Goal: Leave review/rating: Share an evaluation or opinion about a product, service, or content

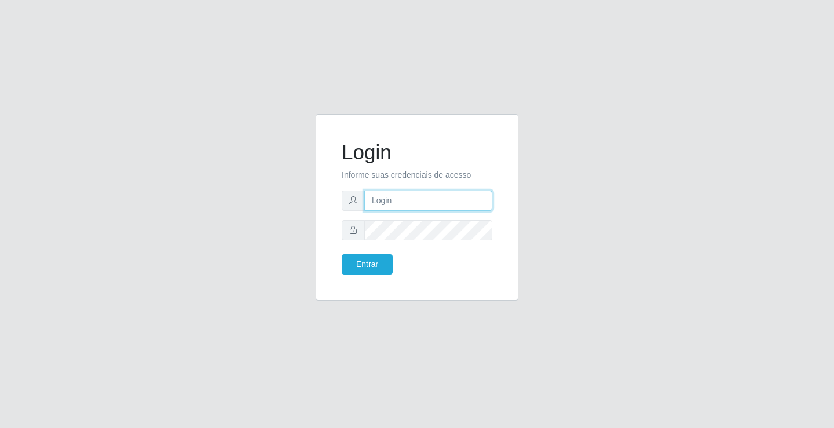
click at [462, 204] on input "text" at bounding box center [428, 201] width 128 height 20
type input "aislan@ideal"
click at [342, 254] on button "Entrar" at bounding box center [367, 264] width 51 height 20
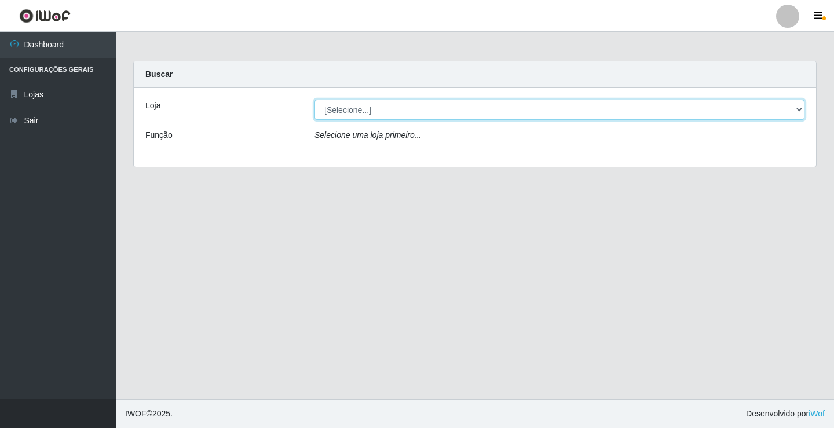
click at [371, 114] on select "[Selecione...] Ideal - Conceição" at bounding box center [560, 110] width 490 height 20
select select "231"
click at [315, 100] on select "[Selecione...] Ideal - Conceição" at bounding box center [560, 110] width 490 height 20
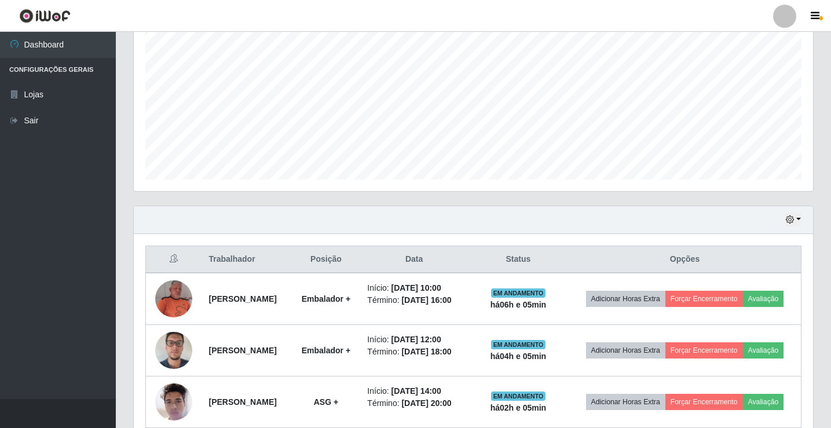
scroll to position [290, 0]
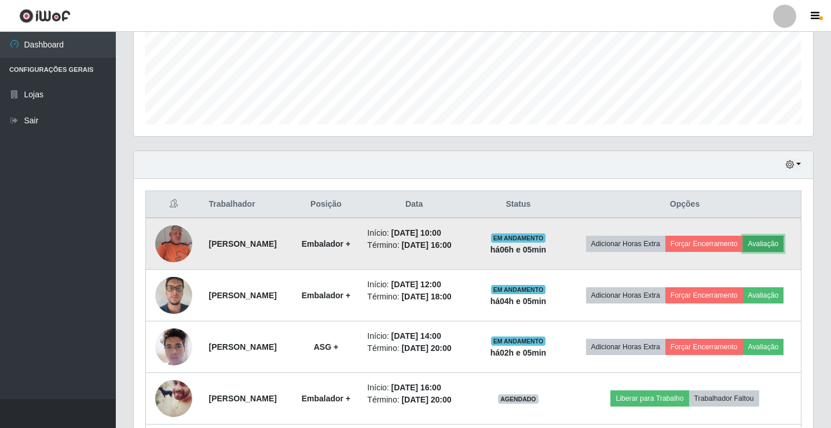
click at [743, 252] on button "Avaliação" at bounding box center [763, 244] width 41 height 16
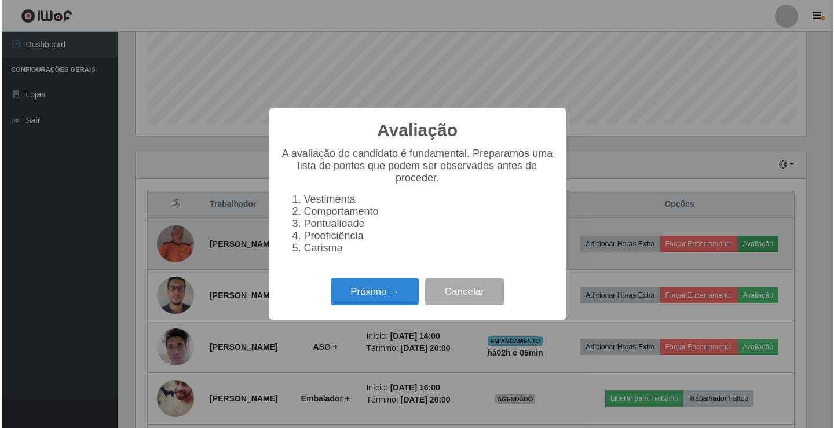
scroll to position [240, 674]
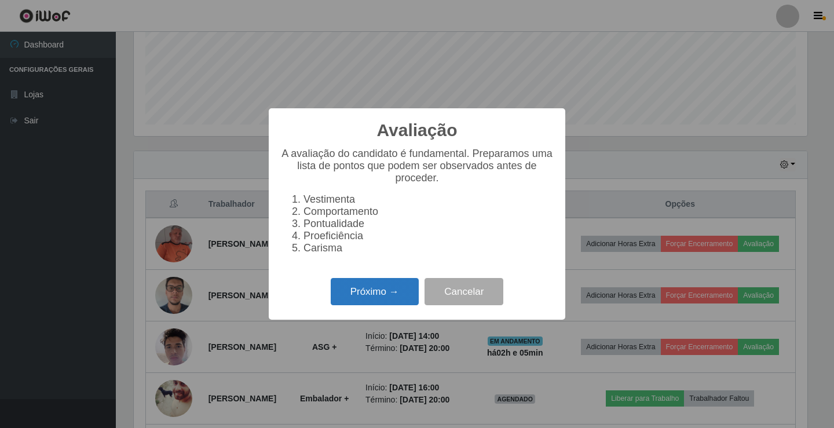
click at [402, 296] on button "Próximo →" at bounding box center [375, 291] width 88 height 27
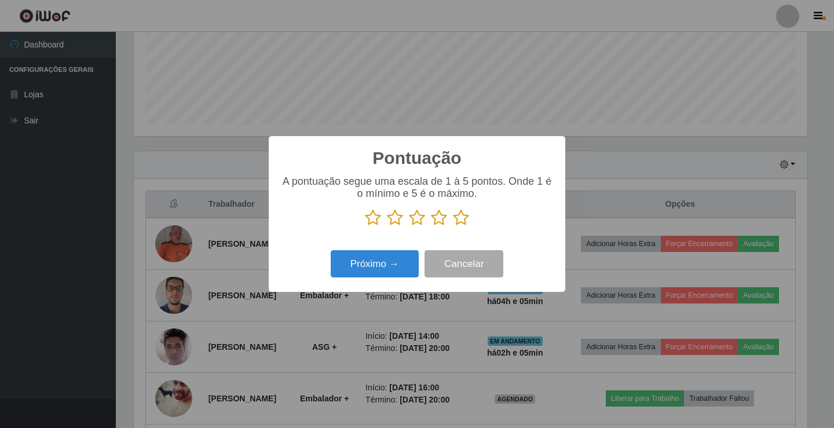
click at [467, 218] on icon at bounding box center [461, 217] width 16 height 17
click at [453, 227] on input "radio" at bounding box center [453, 227] width 0 height 0
click at [380, 259] on button "Próximo →" at bounding box center [375, 263] width 88 height 27
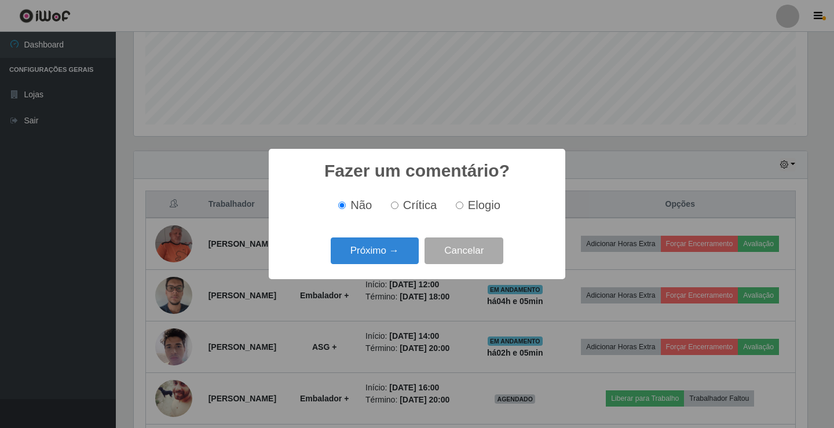
click at [461, 203] on input "Elogio" at bounding box center [460, 206] width 8 height 8
radio input "true"
click at [383, 253] on button "Próximo →" at bounding box center [375, 251] width 88 height 27
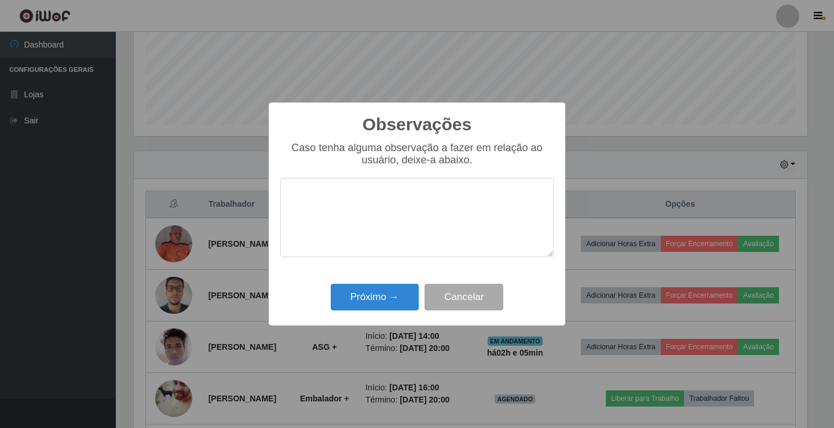
click at [425, 227] on textarea at bounding box center [416, 217] width 273 height 79
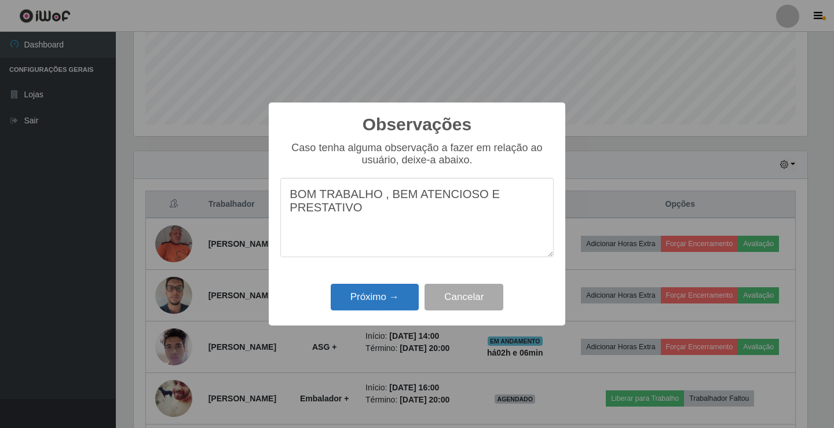
type textarea "BOM TRABALHO , BEM ATENCIOSO E PRESTATIVO"
click at [366, 298] on button "Próximo →" at bounding box center [375, 297] width 88 height 27
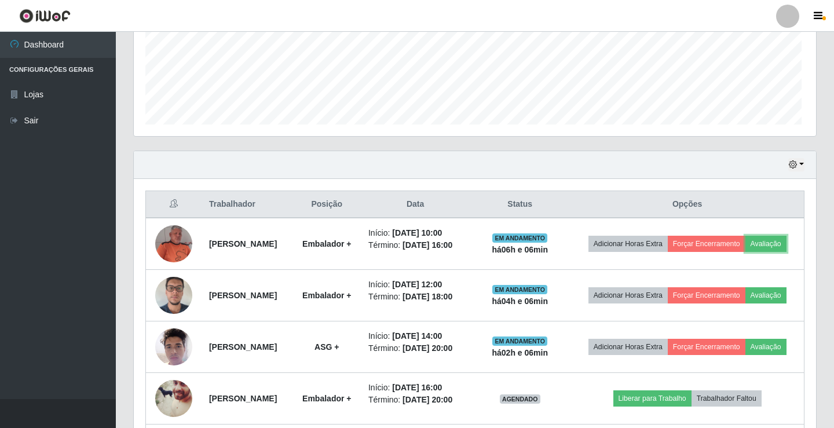
scroll to position [240, 680]
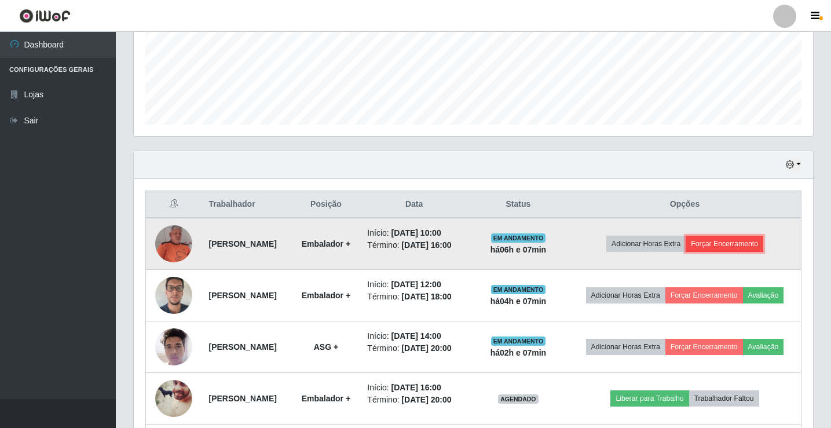
click at [745, 243] on button "Forçar Encerramento" at bounding box center [725, 244] width 78 height 16
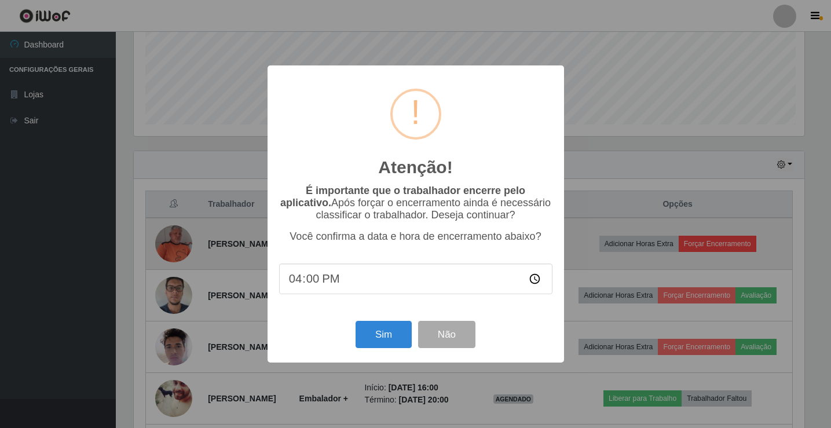
scroll to position [240, 674]
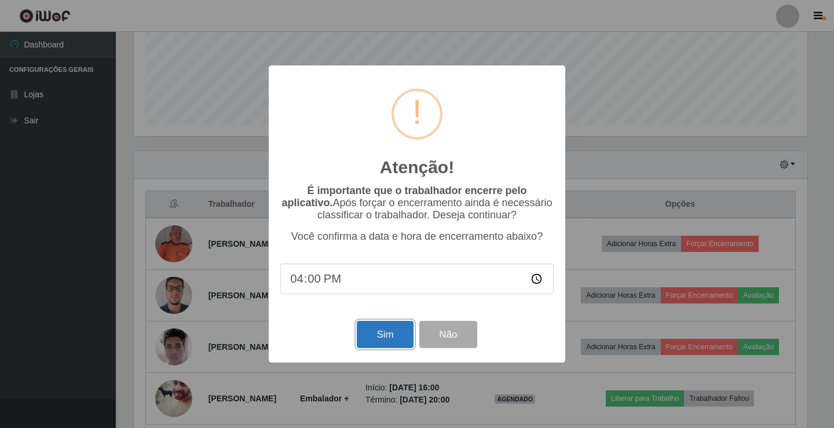
click at [390, 336] on button "Sim" at bounding box center [385, 334] width 56 height 27
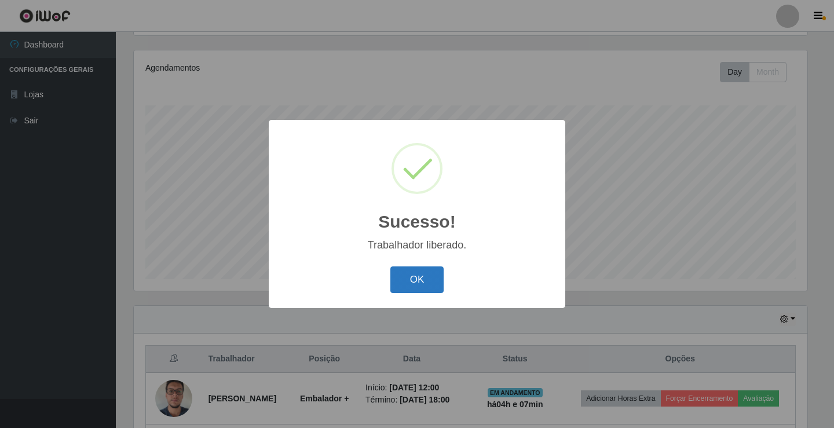
click at [439, 280] on button "OK" at bounding box center [417, 279] width 54 height 27
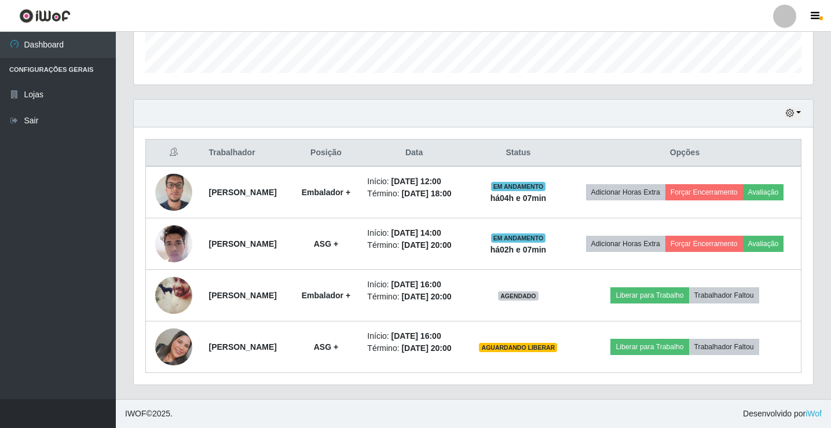
scroll to position [376, 0]
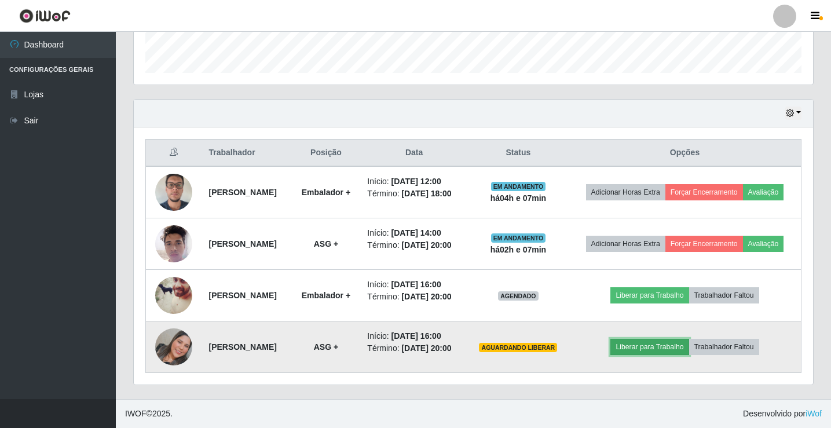
click at [653, 341] on button "Liberar para Trabalho" at bounding box center [650, 347] width 78 height 16
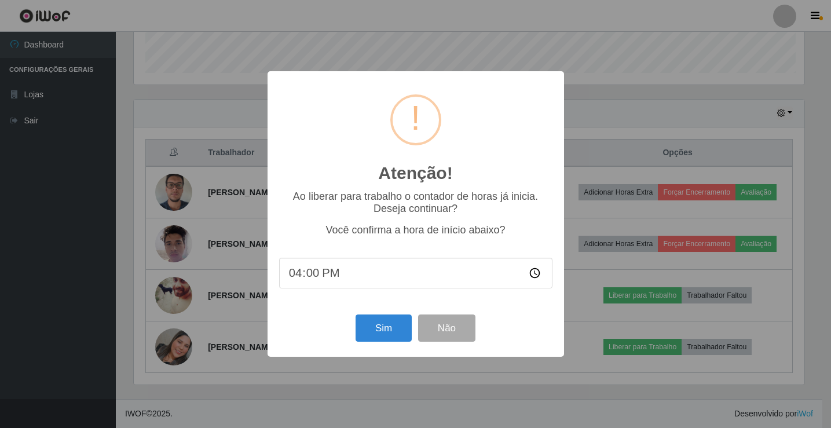
scroll to position [240, 674]
click at [381, 334] on button "Sim" at bounding box center [385, 328] width 56 height 27
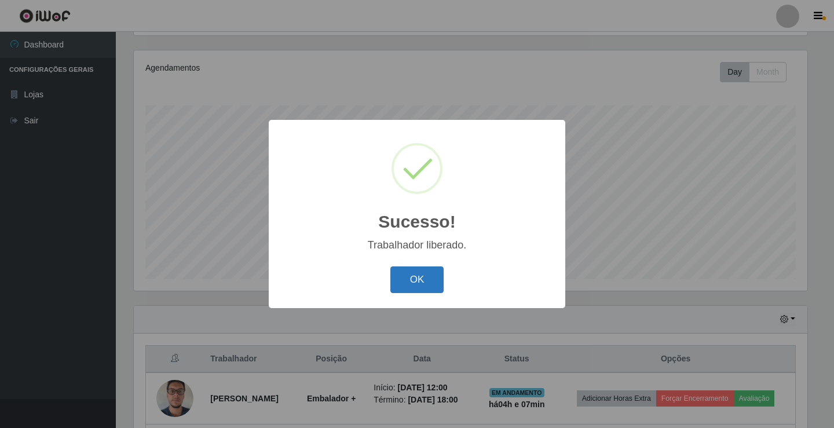
click at [422, 275] on button "OK" at bounding box center [417, 279] width 54 height 27
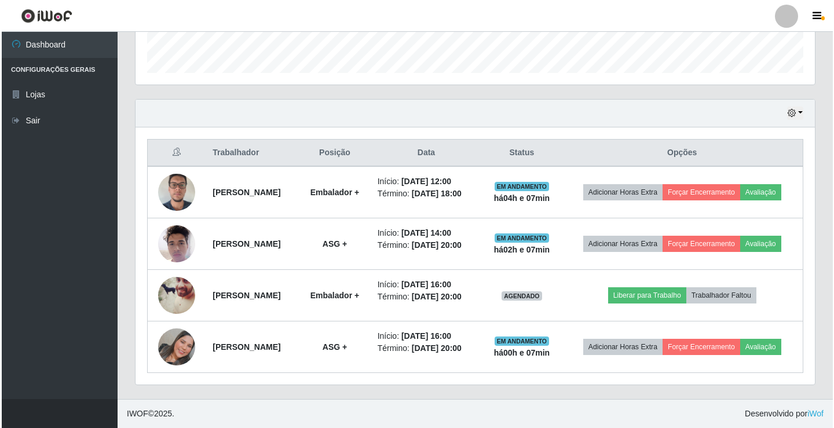
scroll to position [376, 0]
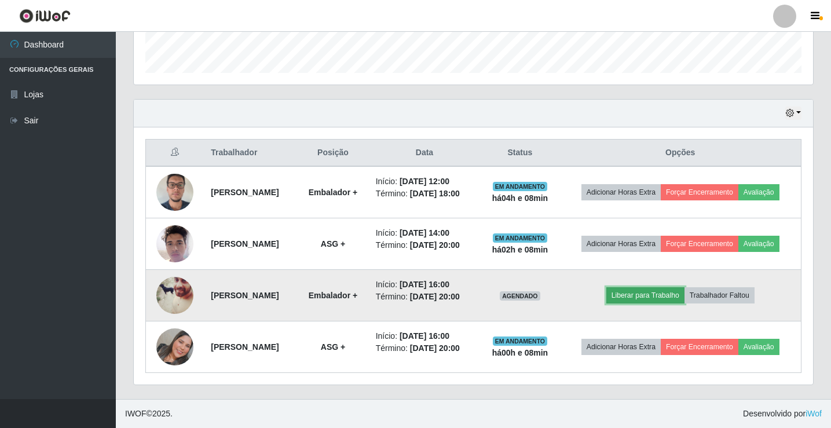
click at [652, 287] on button "Liberar para Trabalho" at bounding box center [646, 295] width 78 height 16
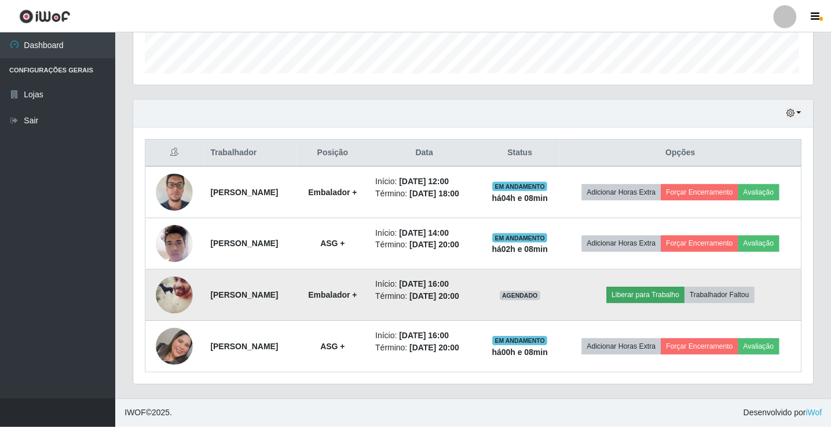
scroll to position [240, 674]
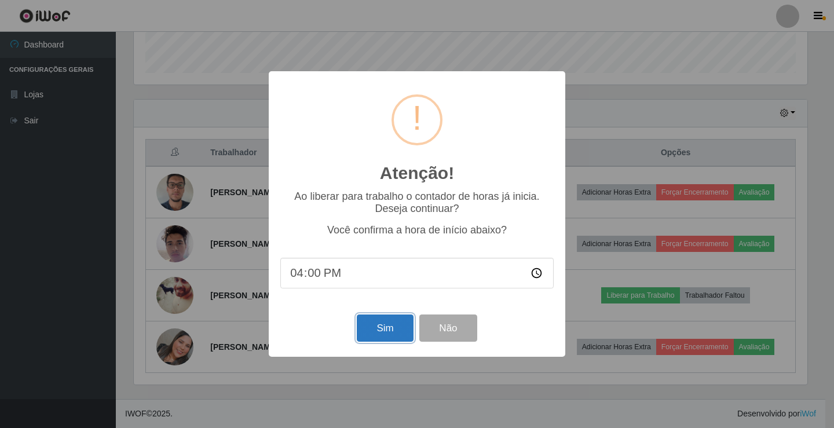
click at [401, 335] on button "Sim" at bounding box center [385, 328] width 56 height 27
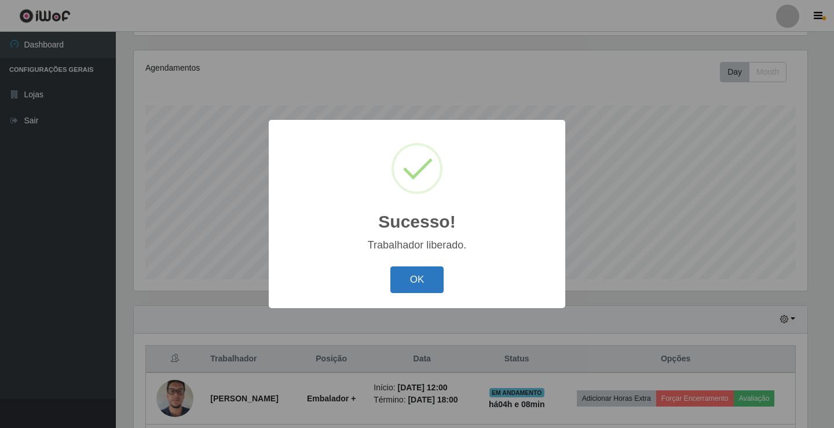
click at [426, 282] on button "OK" at bounding box center [417, 279] width 54 height 27
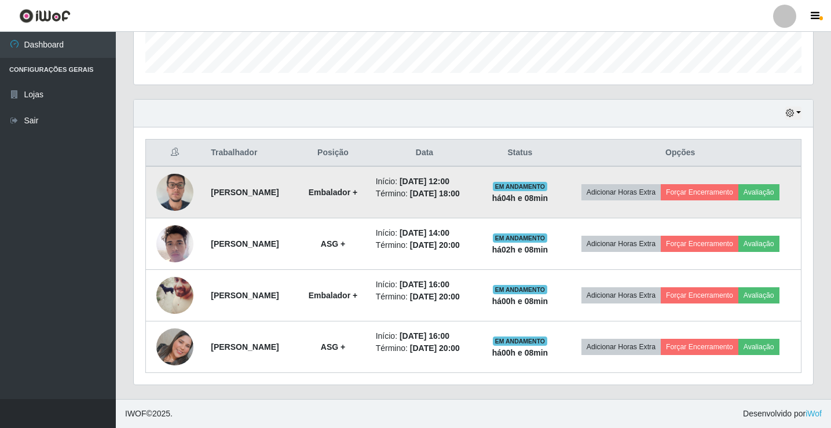
scroll to position [376, 0]
